Goal: Task Accomplishment & Management: Complete application form

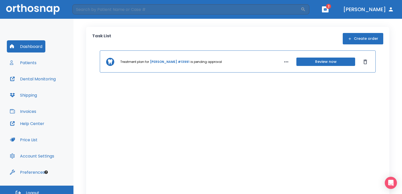
click at [363, 38] on button "Create order" at bounding box center [363, 38] width 41 height 11
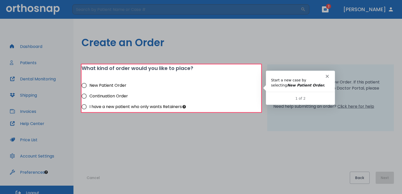
click at [110, 85] on span "New Patient Order" at bounding box center [108, 85] width 37 height 6
click at [90, 85] on input "New Patient Order" at bounding box center [84, 85] width 11 height 11
radio input "true"
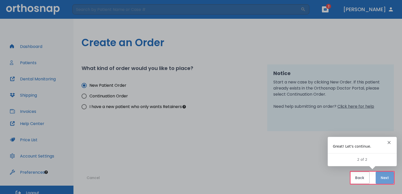
click at [382, 177] on button "Next" at bounding box center [385, 178] width 18 height 12
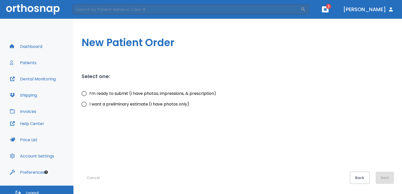
click at [117, 105] on span "I want a preliminary estimate (I have photos only)" at bounding box center [140, 104] width 100 height 6
click at [90, 105] on input "I want a preliminary estimate (I have photos only)" at bounding box center [84, 104] width 11 height 11
radio input "true"
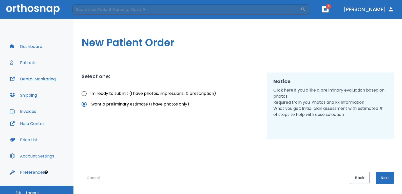
click at [83, 93] on input "I’m ready to submit (I have photos, impressions, & prescription)" at bounding box center [84, 93] width 11 height 11
radio input "true"
click at [382, 181] on button "Next" at bounding box center [385, 178] width 18 height 12
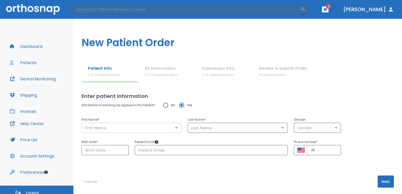
click at [140, 128] on input "text" at bounding box center [131, 127] width 97 height 7
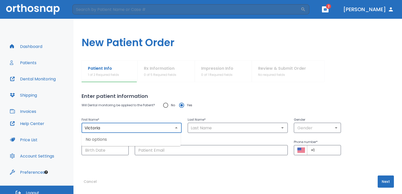
type input "Victoria"
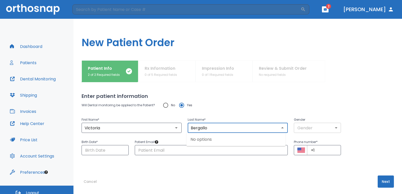
type input "Bergallo"
click at [298, 129] on body "​ 2 [PERSON_NAME] Dashboard Patients Dental Monitoring Shipping Invoices Help C…" at bounding box center [203, 97] width 406 height 194
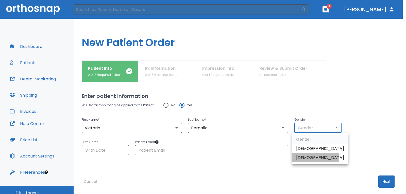
click at [303, 158] on li "[DEMOGRAPHIC_DATA]" at bounding box center [320, 157] width 56 height 9
type input "0"
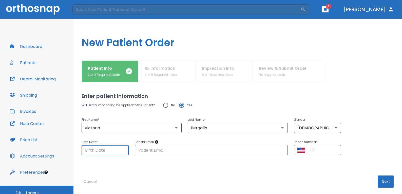
click at [113, 151] on input "Choose date" at bounding box center [105, 150] width 47 height 10
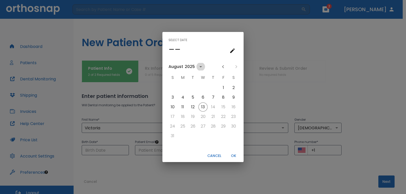
click at [198, 65] on icon "calendar view is open, switch to year view" at bounding box center [201, 67] width 6 height 6
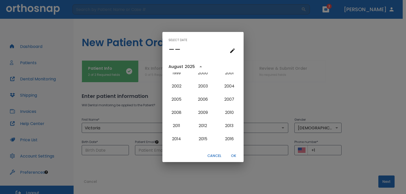
scroll to position [374, 0]
click at [200, 77] on button "1985" at bounding box center [203, 74] width 18 height 9
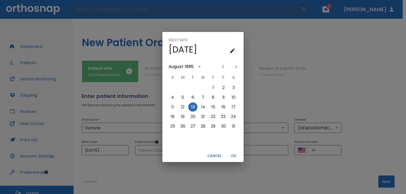
scroll to position [0, 0]
click at [184, 67] on div "August" at bounding box center [176, 67] width 16 height 6
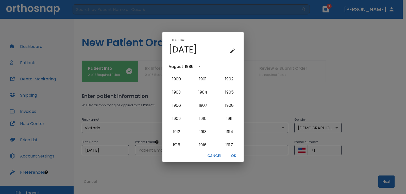
scroll to position [337, 0]
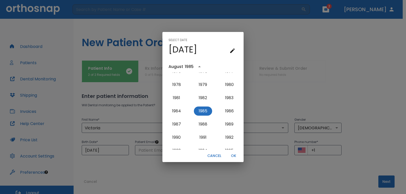
click at [180, 66] on div "August" at bounding box center [175, 67] width 15 height 6
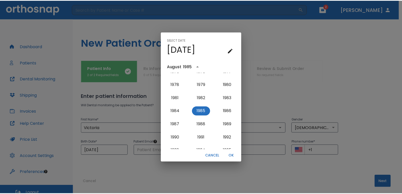
scroll to position [0, 0]
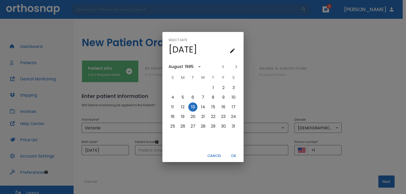
click at [236, 66] on icon "Next month" at bounding box center [236, 67] width 6 height 6
click at [232, 124] on button "30" at bounding box center [233, 126] width 9 height 9
type input "[DATE]"
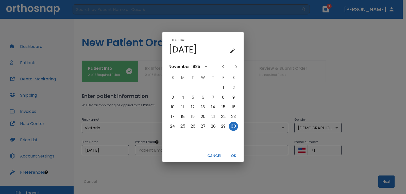
click at [235, 156] on button "OK" at bounding box center [233, 156] width 16 height 8
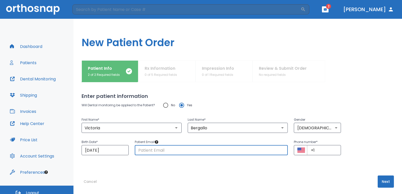
click at [189, 148] on input "text" at bounding box center [211, 150] width 153 height 10
click at [332, 150] on input "+1" at bounding box center [324, 150] width 34 height 10
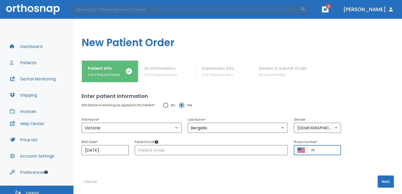
click at [323, 150] on input "+1" at bounding box center [324, 150] width 34 height 10
click at [231, 149] on input "text" at bounding box center [211, 150] width 153 height 10
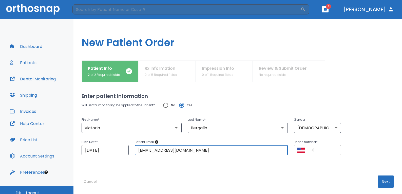
type input "[EMAIL_ADDRESS][DOMAIN_NAME]"
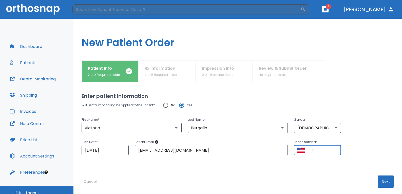
click at [318, 149] on input "+1" at bounding box center [324, 150] width 34 height 10
type input "[PHONE_NUMBER]"
click at [379, 179] on button "Next" at bounding box center [386, 181] width 16 height 12
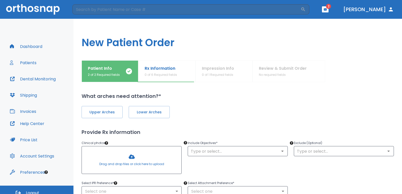
scroll to position [5, 0]
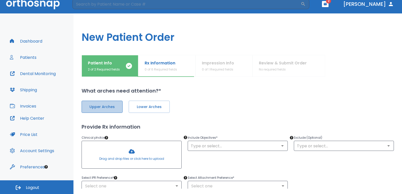
click at [105, 107] on span "Upper Arches" at bounding box center [102, 106] width 30 height 5
click at [143, 100] on div "Upper Arches Lower Arches" at bounding box center [238, 104] width 313 height 18
click at [144, 109] on span "Lower Arches" at bounding box center [149, 106] width 30 height 5
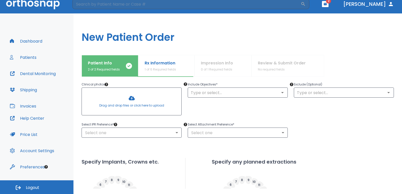
scroll to position [52, 0]
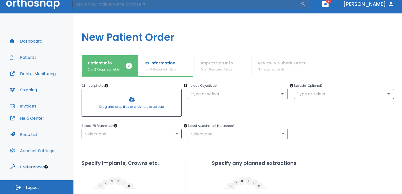
click at [142, 98] on div at bounding box center [132, 102] width 100 height 27
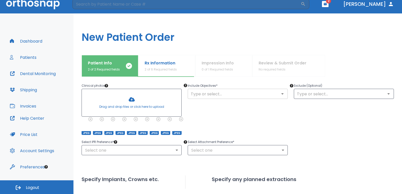
click at [199, 93] on input "text" at bounding box center [237, 93] width 97 height 7
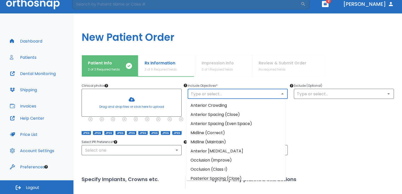
click at [217, 114] on li "Anterior Spacing (Close)" at bounding box center [236, 114] width 99 height 9
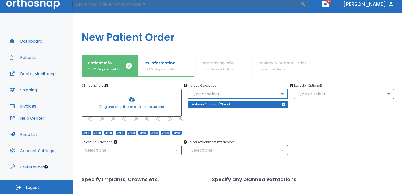
click at [221, 94] on input "text" at bounding box center [237, 93] width 97 height 7
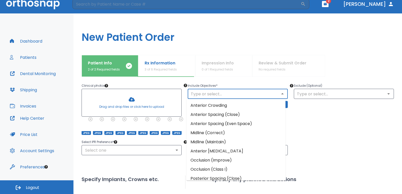
click at [237, 132] on li "Midline (Correct)" at bounding box center [236, 132] width 99 height 9
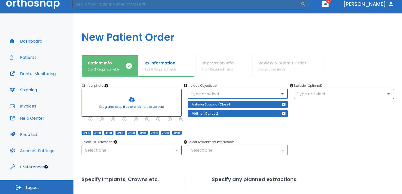
click at [219, 90] on div "​" at bounding box center [238, 94] width 100 height 10
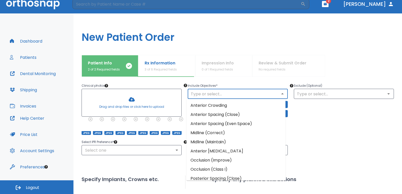
click at [219, 92] on input "text" at bounding box center [237, 93] width 97 height 7
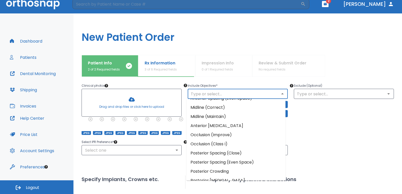
scroll to position [51, 0]
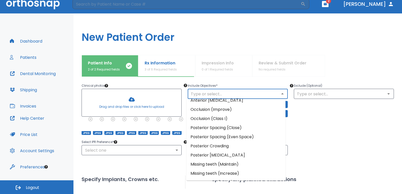
click at [229, 109] on li "Occlusion (Improve)" at bounding box center [236, 109] width 99 height 9
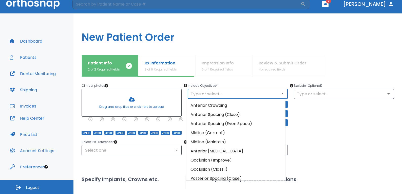
click at [224, 92] on input "text" at bounding box center [237, 93] width 97 height 7
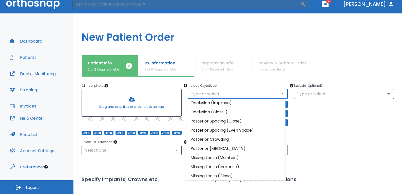
scroll to position [59, 0]
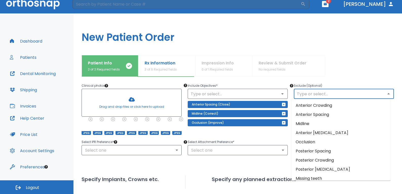
click at [323, 94] on input "text" at bounding box center [344, 93] width 97 height 7
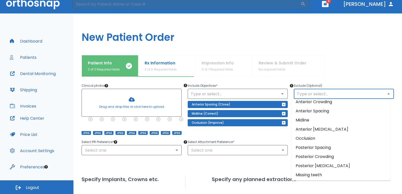
scroll to position [5, 0]
click at [206, 157] on div "Upper Arches Lower Arches Provide Rx information Clinical photos * Drag and dro…" at bounding box center [238, 168] width 313 height 250
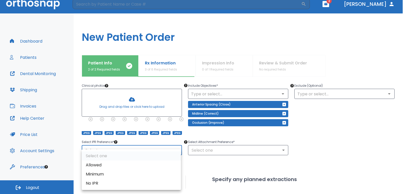
click at [167, 151] on body "​ 2 [PERSON_NAME] Dashboard Patients Dental Monitoring Shipping Invoices Help C…" at bounding box center [203, 92] width 406 height 194
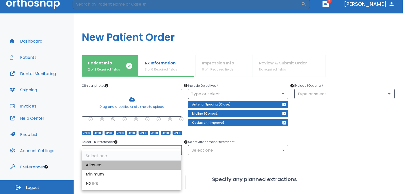
click at [144, 164] on li "Allowed" at bounding box center [131, 165] width 99 height 9
type input "1"
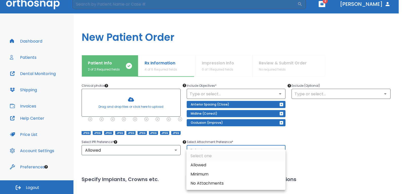
click at [204, 149] on body "​ 2 [PERSON_NAME] Dashboard Patients Dental Monitoring Shipping Invoices Help C…" at bounding box center [201, 92] width 402 height 194
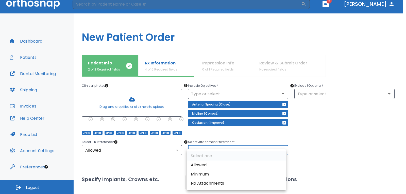
click at [208, 164] on li "Allowed" at bounding box center [236, 165] width 99 height 9
type input "1"
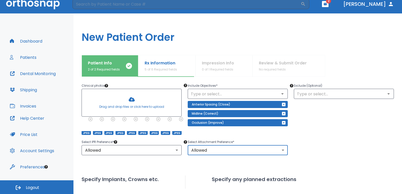
click at [177, 163] on div "Upper Arches Lower Arches Provide Rx information Clinical photos * Drag and dro…" at bounding box center [238, 168] width 313 height 250
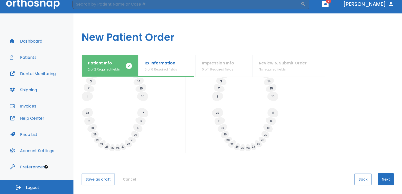
scroll to position [198, 0]
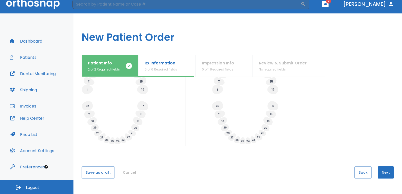
click at [380, 171] on button "Next" at bounding box center [386, 172] width 16 height 12
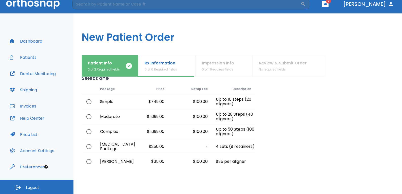
scroll to position [25, 0]
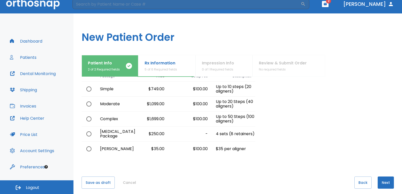
click at [89, 103] on input "radio" at bounding box center [89, 104] width 11 height 11
radio input "true"
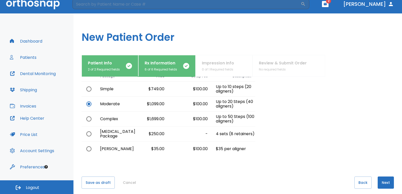
scroll to position [36, 0]
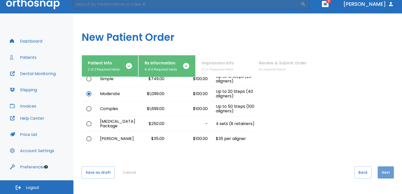
click at [378, 172] on button "Next" at bounding box center [386, 172] width 16 height 12
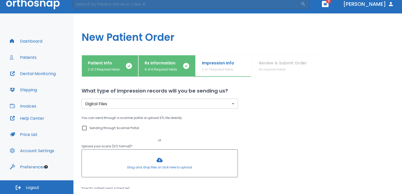
click at [158, 107] on body "​ 2 [PERSON_NAME] Dashboard Patients Dental Monitoring Shipping Invoices Help C…" at bounding box center [201, 92] width 402 height 194
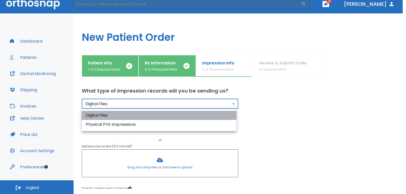
click at [138, 116] on li "Digital Files" at bounding box center [159, 115] width 155 height 9
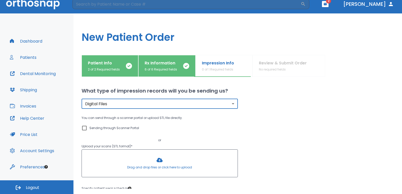
click at [84, 127] on input "Sending through Scanner Portal" at bounding box center [84, 128] width 6 height 6
checkbox input "true"
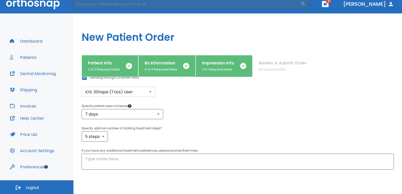
scroll to position [51, 0]
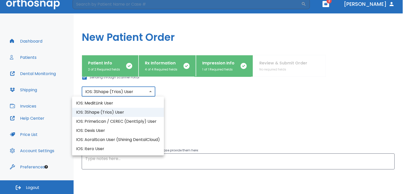
click at [136, 93] on body "​ 2 [PERSON_NAME] Dashboard Patients Dental Monitoring Shipping Invoices Help C…" at bounding box center [203, 92] width 406 height 194
click at [137, 91] on div at bounding box center [203, 97] width 406 height 194
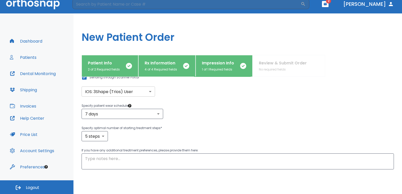
click at [128, 140] on div "5 steps 5 ​" at bounding box center [238, 136] width 313 height 10
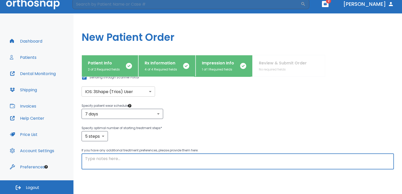
click at [142, 157] on textarea at bounding box center [238, 162] width 306 height 12
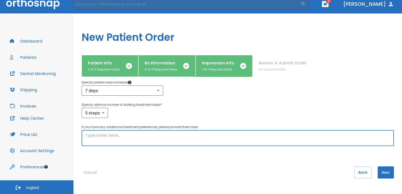
click at [185, 134] on textarea at bounding box center [238, 138] width 306 height 12
click at [130, 135] on textarea at bounding box center [238, 138] width 306 height 12
paste textarea "Please idealize occlusion, correct midline, intrude upper central [MEDICAL_DATA…"
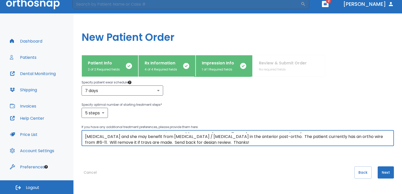
scroll to position [6, 0]
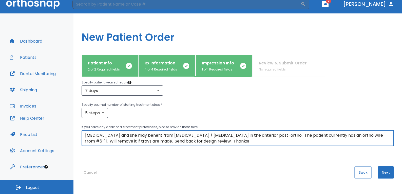
click at [143, 141] on textarea "Please idealize occlusion, correct midline, intrude upper central [MEDICAL_DATA…" at bounding box center [238, 138] width 306 height 12
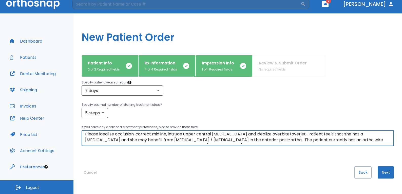
scroll to position [0, 0]
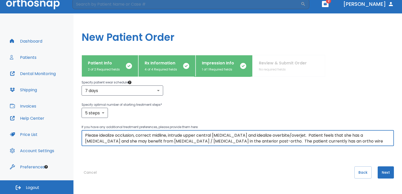
click at [212, 137] on textarea "Please idealize occlusion, correct midline, intrude upper central [MEDICAL_DATA…" at bounding box center [238, 138] width 306 height 12
click at [213, 136] on textarea "Please idealize occlusion, correct midline, intrude upper central [MEDICAL_DATA…" at bounding box center [238, 138] width 306 height 12
drag, startPoint x: 228, startPoint y: 135, endPoint x: 231, endPoint y: 136, distance: 2.6
click at [231, 136] on textarea "Please idealize occlusion, correct midline, intrude upper central [MEDICAL_DATA…" at bounding box center [238, 138] width 306 height 12
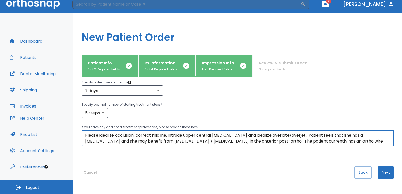
click at [231, 136] on textarea "Please idealize occlusion, correct midline, intrude upper central [MEDICAL_DATA…" at bounding box center [238, 138] width 306 height 12
click at [239, 135] on textarea "Please idealize occlusion, correct midline, intrude upper central [MEDICAL_DATA…" at bounding box center [238, 138] width 306 height 12
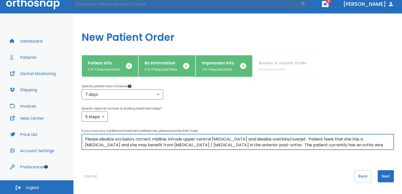
scroll to position [74, 0]
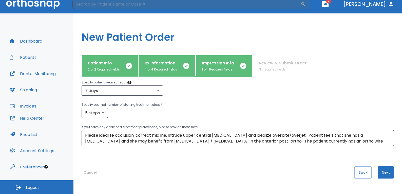
click at [248, 156] on div "What type of impression records will you be sending us? Digital Files digital ​…" at bounding box center [238, 133] width 313 height 112
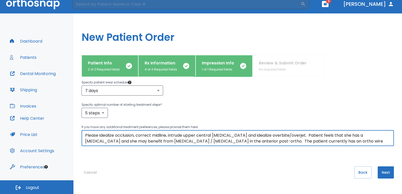
scroll to position [12, 0]
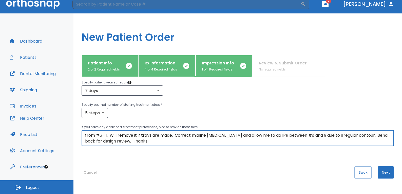
click at [169, 141] on textarea "Please idealize occlusion, correct midline, intrude upper central [MEDICAL_DATA…" at bounding box center [238, 138] width 306 height 12
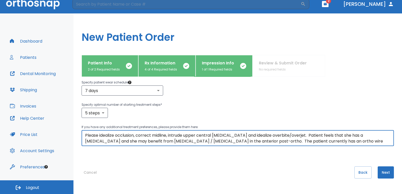
click at [168, 140] on textarea "Please idealize occlusion, correct midline, intrude upper central [MEDICAL_DATA…" at bounding box center [238, 138] width 306 height 12
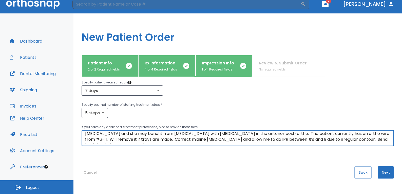
scroll to position [12, 0]
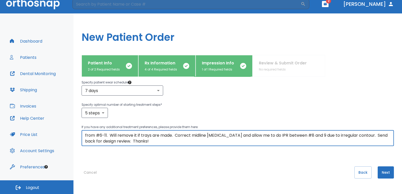
click at [330, 137] on textarea "Please idealize occlusion, correct midline, intrude upper central [MEDICAL_DATA…" at bounding box center [238, 138] width 306 height 12
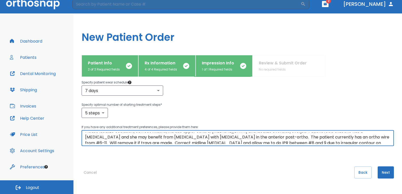
scroll to position [0, 0]
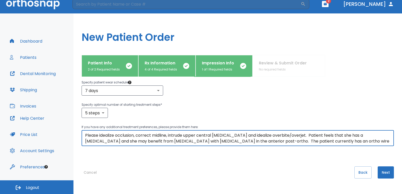
click at [229, 137] on textarea "Please idealize occlusion, correct midline, intrude upper central [MEDICAL_DATA…" at bounding box center [238, 138] width 306 height 12
drag, startPoint x: 298, startPoint y: 141, endPoint x: 308, endPoint y: 147, distance: 11.0
click at [298, 141] on textarea "Please idealize occlusion, correct midline, intrude upper central [MEDICAL_DATA…" at bounding box center [238, 138] width 306 height 12
click at [168, 141] on textarea "Please idealize occlusion, correct midline, intrude upper central [MEDICAL_DATA…" at bounding box center [238, 138] width 306 height 12
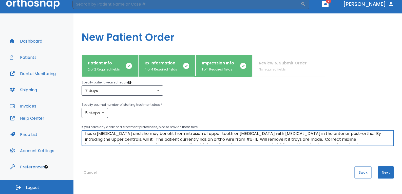
scroll to position [12, 0]
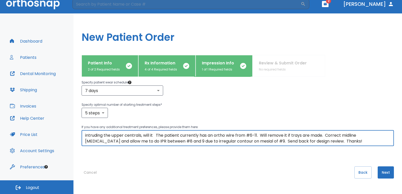
drag, startPoint x: 138, startPoint y: 135, endPoint x: 168, endPoint y: 139, distance: 31.0
click at [138, 135] on textarea "Please idealize occlusion, correct midline, intrude upper central [MEDICAL_DATA…" at bounding box center [238, 138] width 306 height 12
click at [251, 142] on textarea "Please idealize occlusion, correct midline, intrude upper central [MEDICAL_DATA…" at bounding box center [238, 138] width 306 height 12
type textarea "Please idealize occlusion, correct midline, intrude upper central [MEDICAL_DATA…"
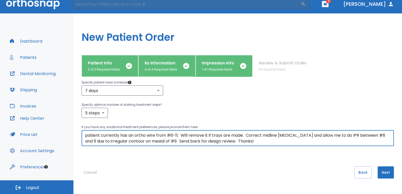
click at [380, 170] on button "Next" at bounding box center [386, 172] width 16 height 12
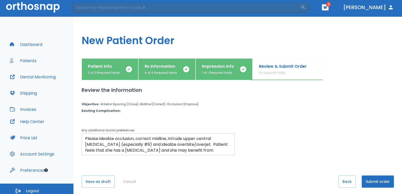
scroll to position [5, 0]
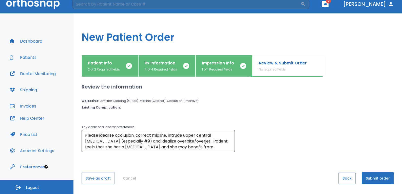
click at [257, 128] on div "Any additional doctor preferences Please idealize occlusion, correct midline, i…" at bounding box center [235, 135] width 319 height 34
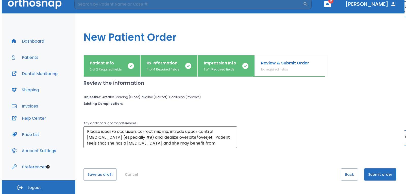
scroll to position [6, 0]
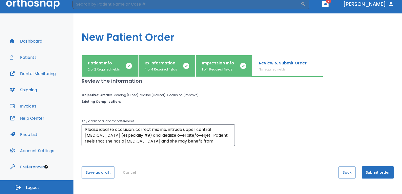
click at [372, 172] on button "Submit order" at bounding box center [378, 172] width 32 height 12
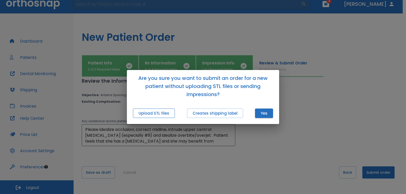
click at [166, 112] on button "Upload STL files" at bounding box center [154, 113] width 42 height 9
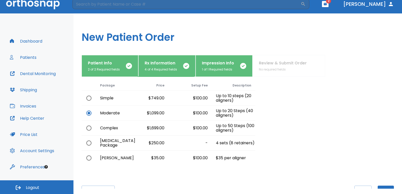
scroll to position [36, 0]
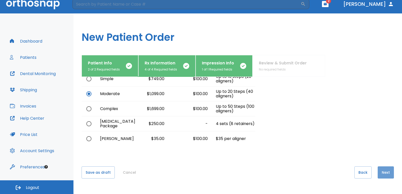
click at [384, 169] on button "Next" at bounding box center [386, 172] width 16 height 12
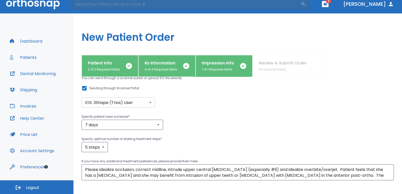
scroll to position [74, 0]
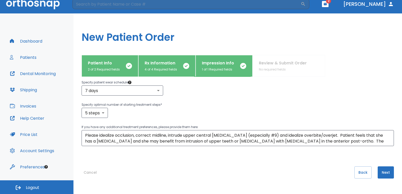
click at [378, 171] on button "Next" at bounding box center [386, 172] width 16 height 12
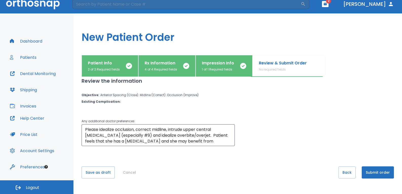
scroll to position [0, 0]
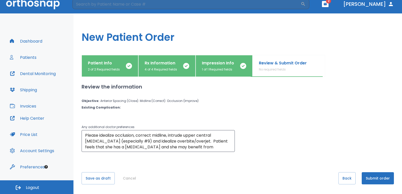
click at [375, 177] on button "Submit order" at bounding box center [378, 178] width 32 height 12
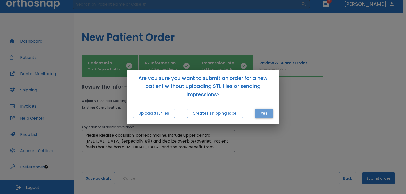
click at [259, 112] on button "Yes" at bounding box center [264, 113] width 18 height 9
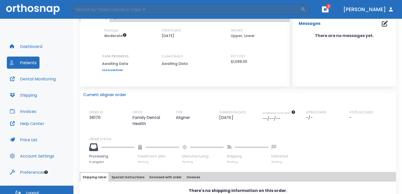
scroll to position [70, 0]
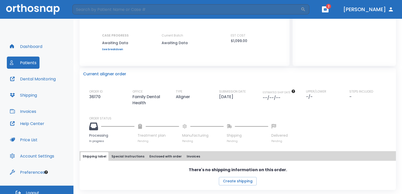
click at [32, 45] on button "Dashboard" at bounding box center [26, 46] width 39 height 12
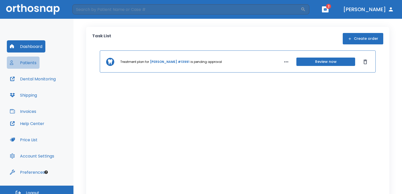
click at [31, 63] on button "Patients" at bounding box center [23, 63] width 33 height 12
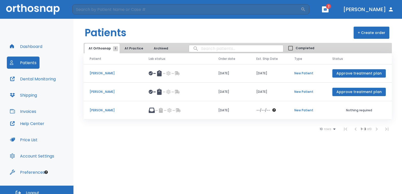
click at [164, 131] on div "10 rows 1 - 3 of 3" at bounding box center [238, 129] width 309 height 10
click at [115, 91] on p "[PERSON_NAME]" at bounding box center [113, 92] width 47 height 5
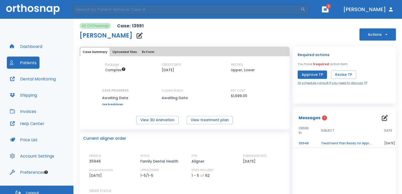
click at [263, 106] on div "Package Complex CREATE DATE [DATE] ARCHES Upper, Lower CASE PROGRESS Awaiting D…" at bounding box center [185, 93] width 210 height 62
click at [262, 90] on div "EST COST $1,699.00" at bounding box center [254, 93] width 46 height 11
click at [329, 143] on td "Treatment Plan Ready for Approval!" at bounding box center [346, 143] width 63 height 9
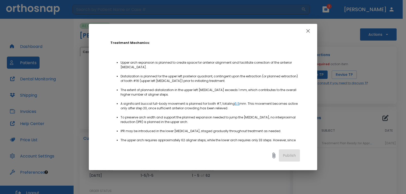
scroll to position [152, 0]
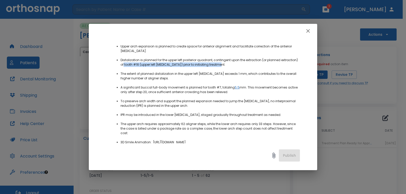
drag, startPoint x: 218, startPoint y: 64, endPoint x: 123, endPoint y: 65, distance: 94.6
click at [123, 65] on li "Distalization is planned for the upper left posterior quadrant, contingent upon…" at bounding box center [209, 62] width 179 height 9
click at [183, 67] on li "Distalization is planned for the upper left posterior quadrant, contingent upon…" at bounding box center [209, 62] width 179 height 9
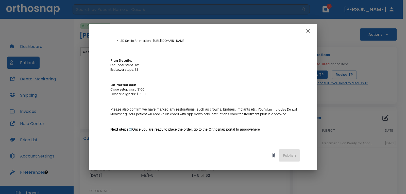
scroll to position [279, 0]
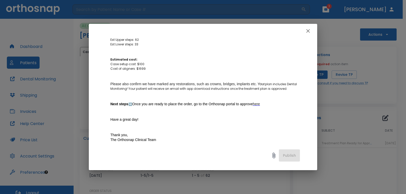
click at [175, 71] on p "Estimated cost: Case setup cost: $100 Cost of aligners: $1699" at bounding box center [204, 64] width 189 height 14
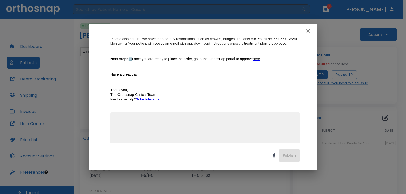
scroll to position [330, 0]
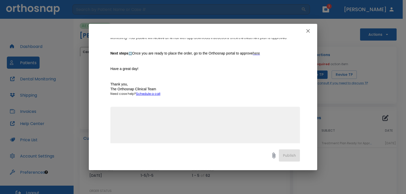
click at [166, 71] on p "Have a great day!" at bounding box center [204, 68] width 189 height 5
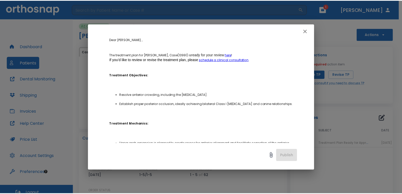
scroll to position [0, 0]
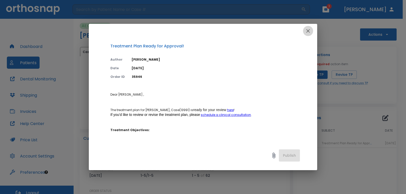
click at [307, 32] on icon "button" at bounding box center [308, 31] width 4 height 4
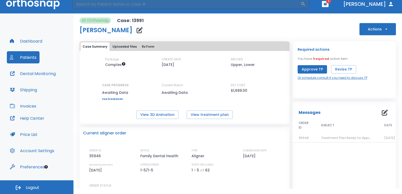
click at [310, 78] on link "Or schedule consult if you need to discuss TP" at bounding box center [333, 78] width 70 height 5
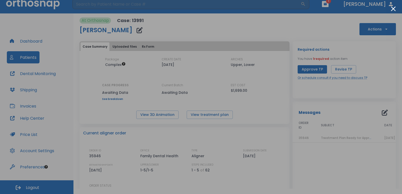
click at [393, 8] on button "Close modal" at bounding box center [393, 8] width 5 height 5
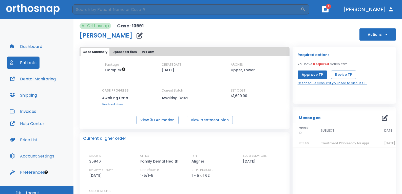
click at [265, 29] on div "At Orthosnap Case: 13991 [PERSON_NAME] Actions" at bounding box center [238, 32] width 317 height 18
